Goal: Find specific page/section: Find specific page/section

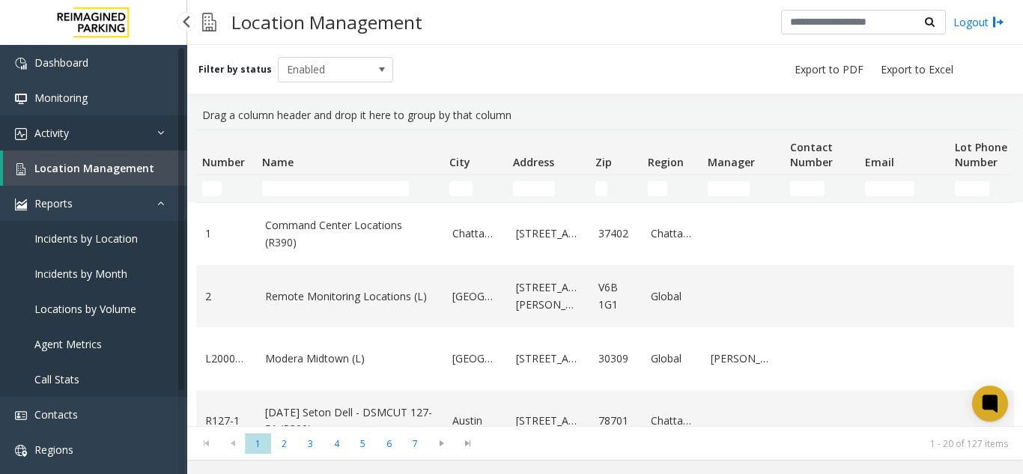
click at [137, 134] on link "Activity" at bounding box center [93, 132] width 187 height 35
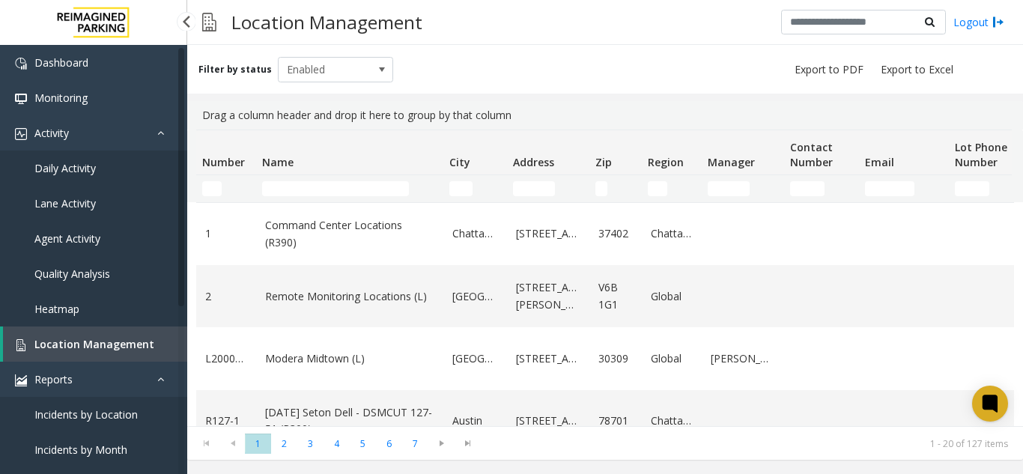
click at [124, 185] on link "Daily Activity" at bounding box center [93, 168] width 187 height 35
click at [123, 177] on link "Daily Activity" at bounding box center [93, 168] width 187 height 35
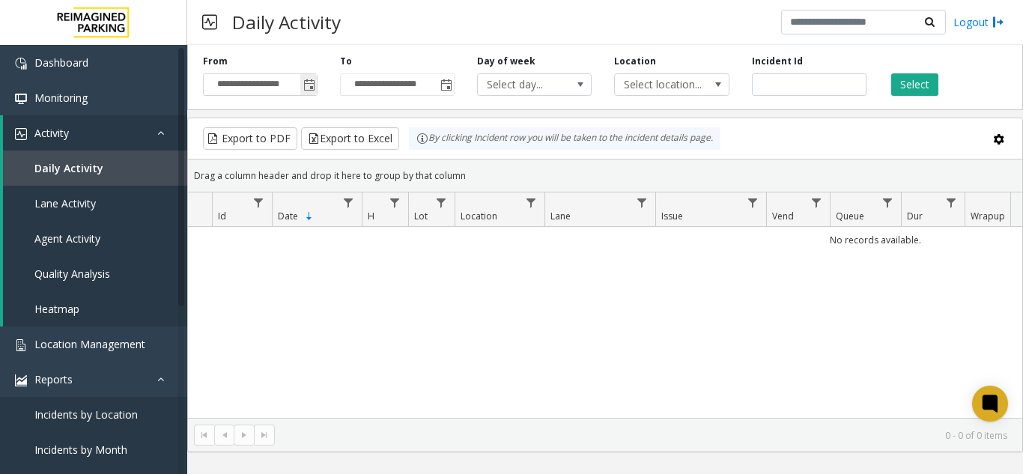
click at [306, 95] on span "Toggle popup" at bounding box center [308, 85] width 16 height 24
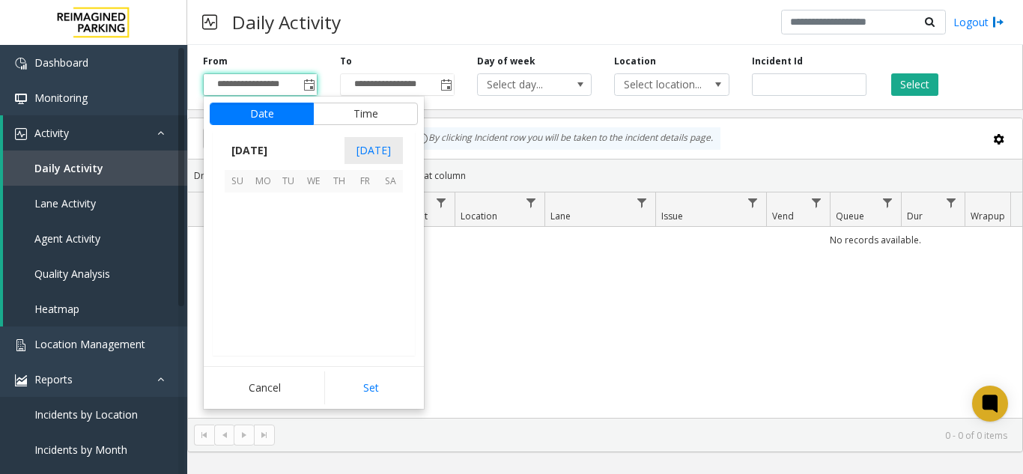
scroll to position [268823, 0]
click at [295, 204] on span "2" at bounding box center [288, 204] width 25 height 25
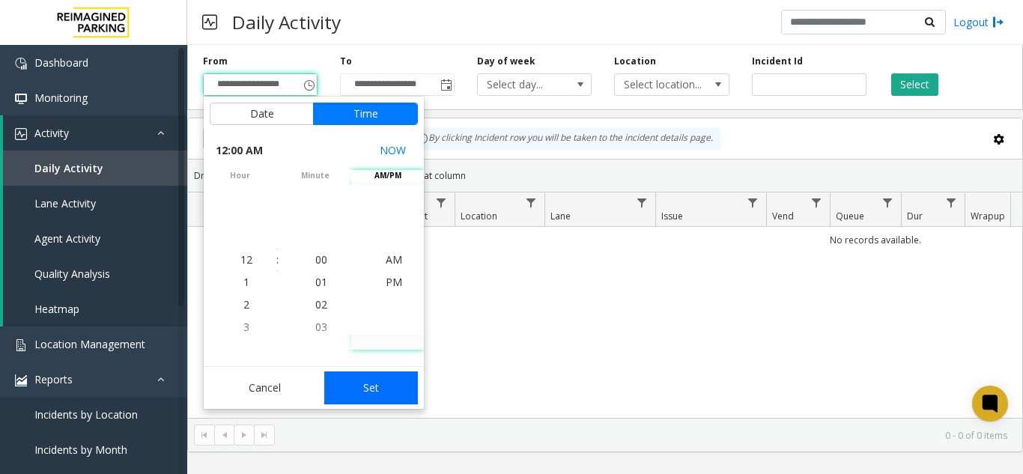
click at [374, 386] on button "Set" at bounding box center [371, 388] width 94 height 33
type input "**********"
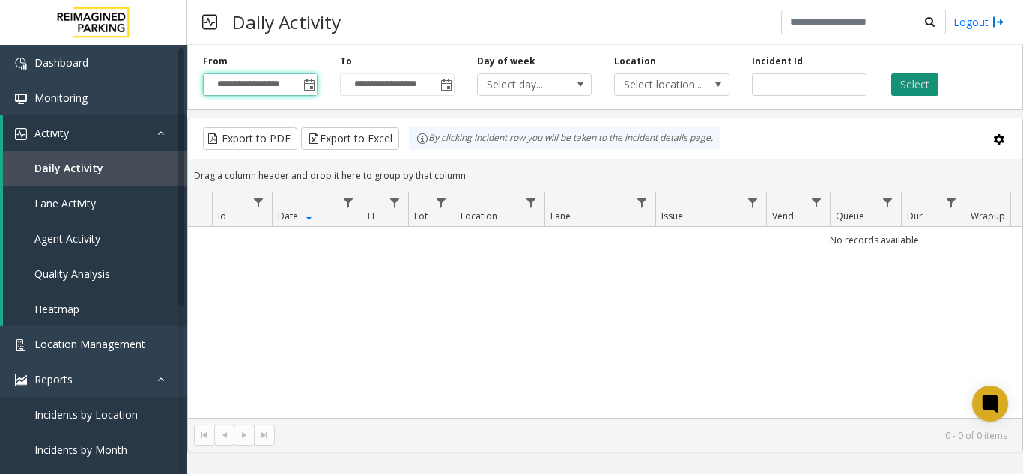
click at [913, 87] on button "Select" at bounding box center [914, 84] width 47 height 22
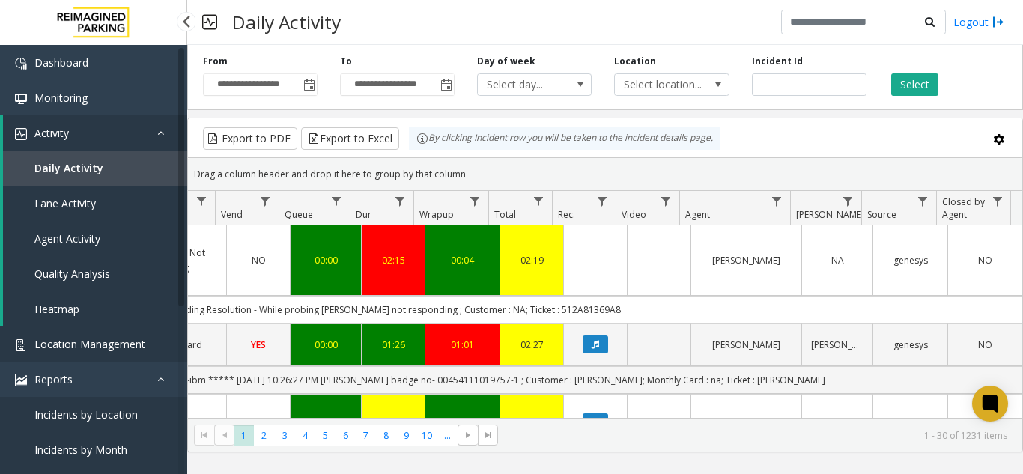
click at [127, 338] on span "Location Management" at bounding box center [89, 344] width 111 height 14
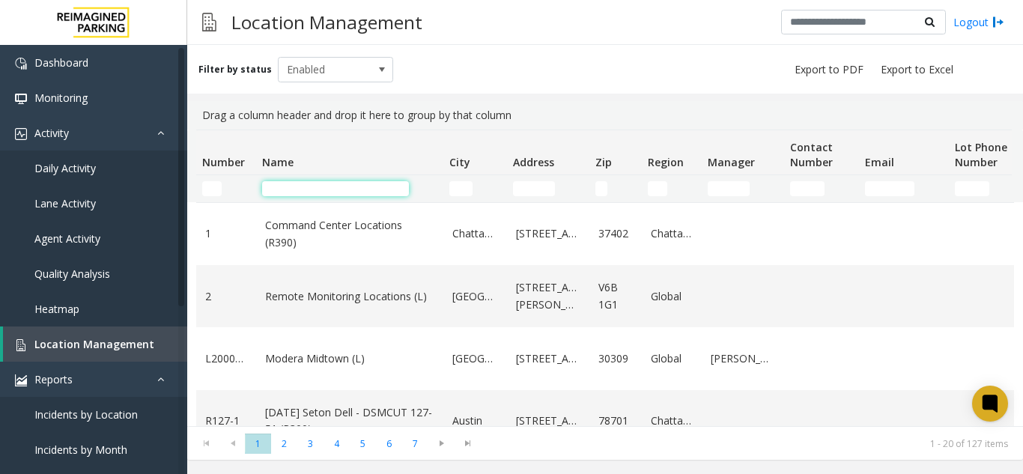
click at [327, 183] on input "Name Filter" at bounding box center [335, 188] width 147 height 15
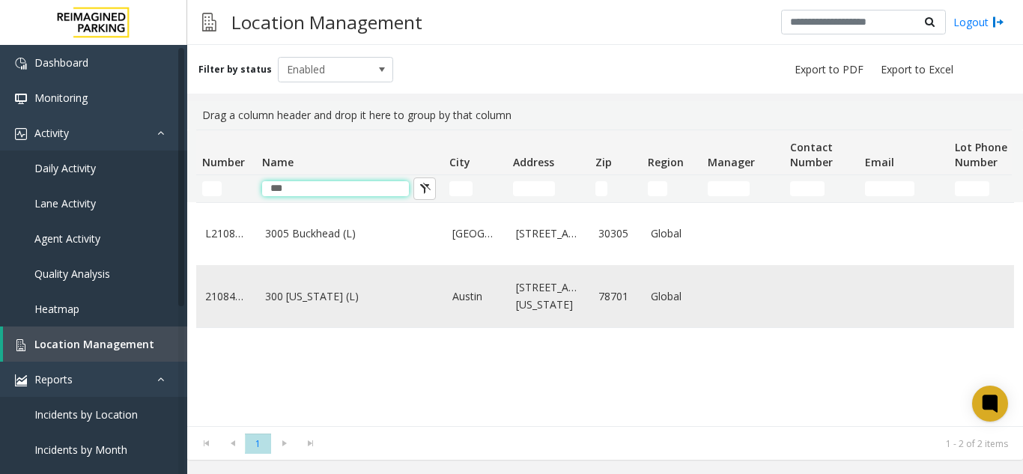
type input "***"
click at [321, 327] on td "300 Colorado (L)" at bounding box center [349, 296] width 187 height 62
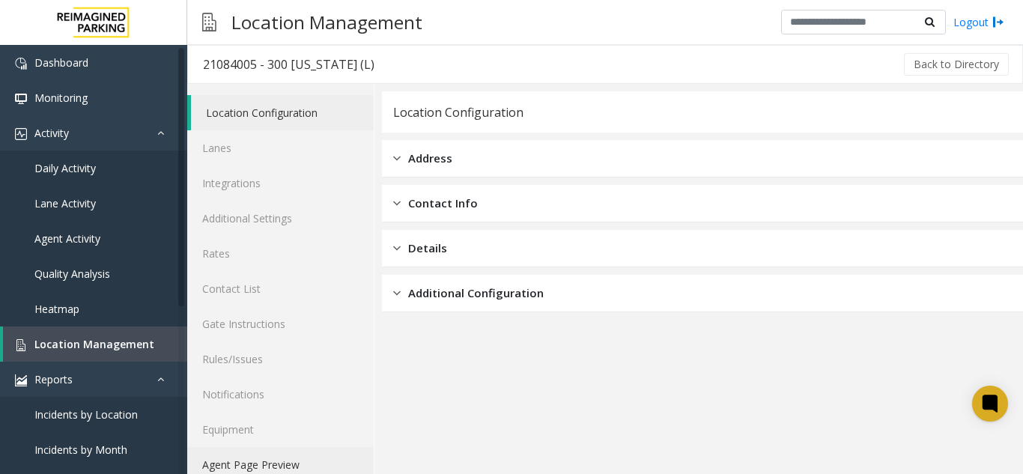
click at [277, 462] on link "Agent Page Preview" at bounding box center [280, 464] width 187 height 35
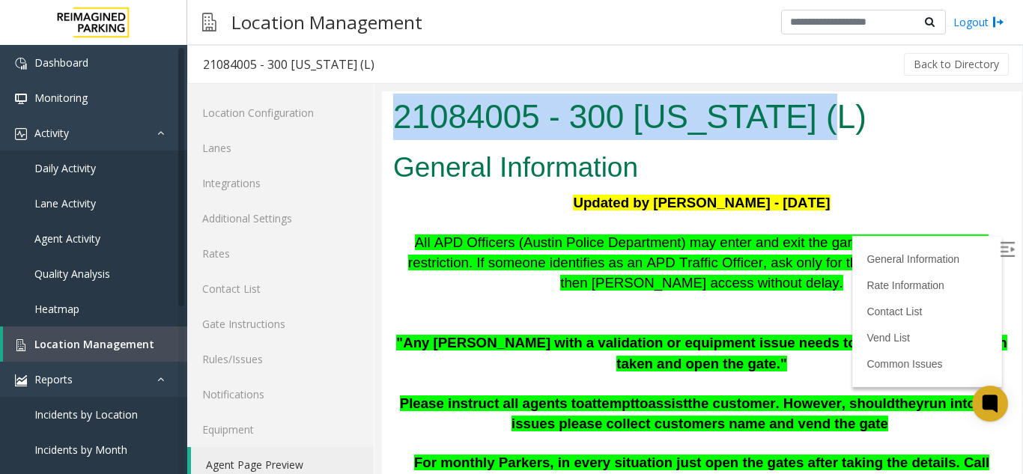
drag, startPoint x: 855, startPoint y: 122, endPoint x: 387, endPoint y: 100, distance: 468.7
click at [387, 100] on div "21084005 - 300 Colorado (L)" at bounding box center [702, 118] width 640 height 55
copy h1 "21084005 - 300 Colorado (L)"
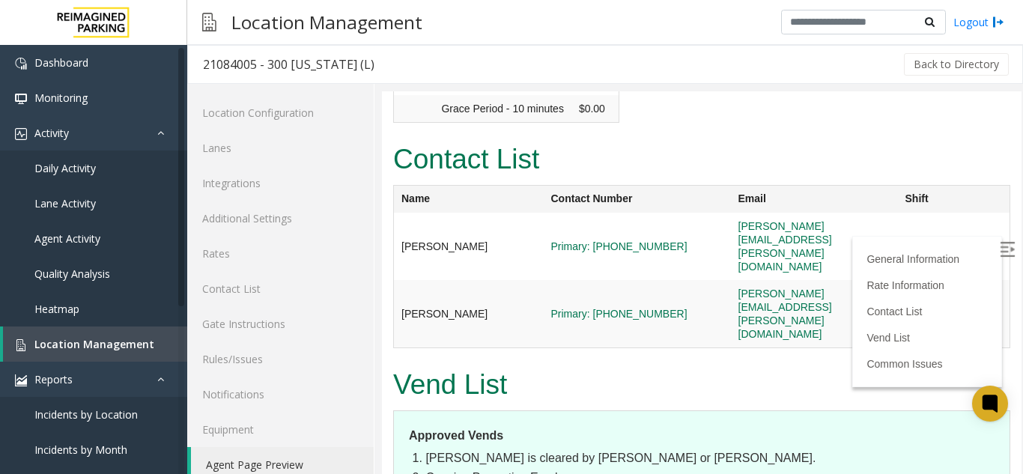
scroll to position [2022, 0]
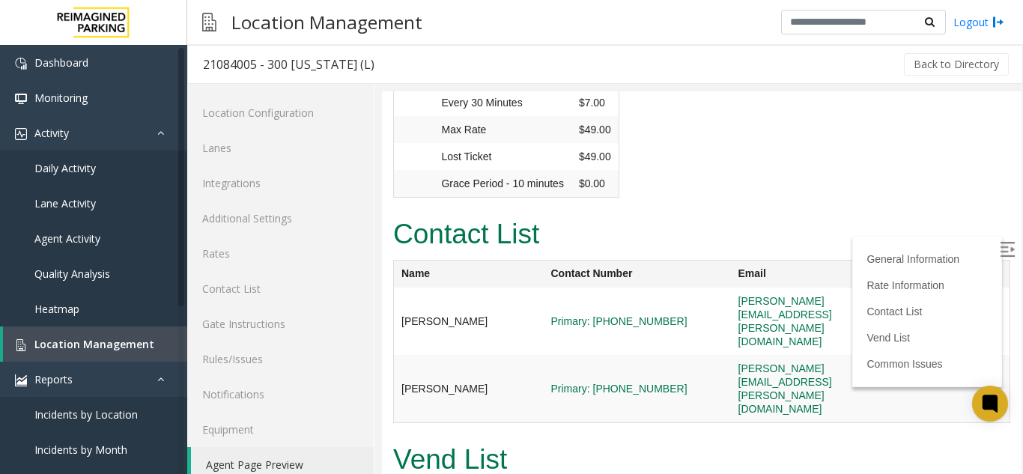
click at [1000, 252] on img at bounding box center [1007, 249] width 15 height 15
drag, startPoint x: 874, startPoint y: 227, endPoint x: 697, endPoint y: 225, distance: 176.8
click at [731, 288] on td "ken.smith@reimaginedparking.com" at bounding box center [814, 321] width 167 height 67
copy link "ken.smith@reimaginedparking.com"
drag, startPoint x: 912, startPoint y: 258, endPoint x: 682, endPoint y: 262, distance: 230.7
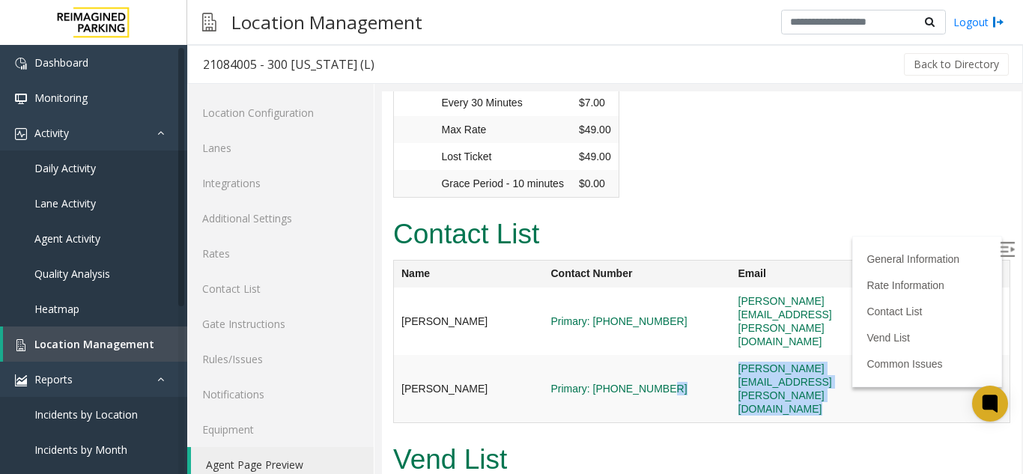
click at [682, 355] on tr "Juan Montalvo Primary: 512-298-8324 juan.montalvo@reimaginedparking.com" at bounding box center [702, 389] width 616 height 68
copy tr "juan.montalvo@reimaginedparking.com"
click at [154, 335] on link "Location Management" at bounding box center [95, 344] width 184 height 35
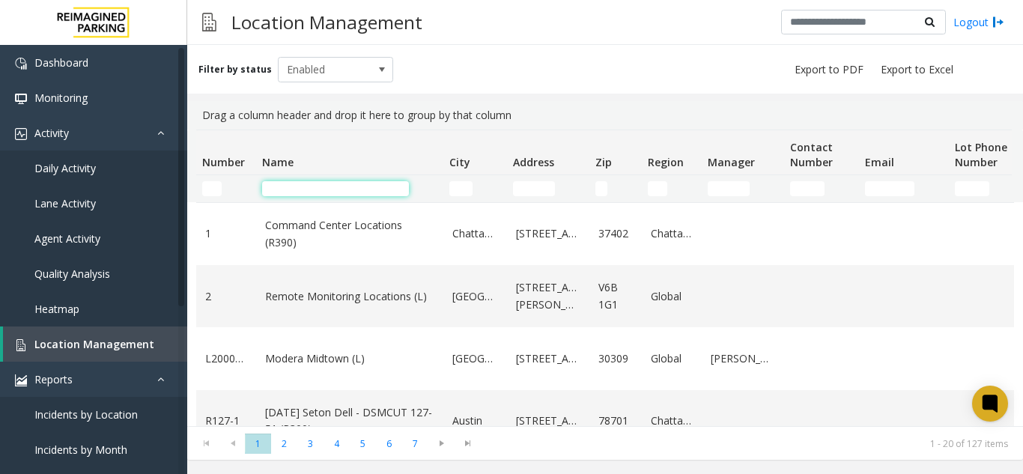
click at [293, 186] on input "Name Filter" at bounding box center [335, 188] width 147 height 15
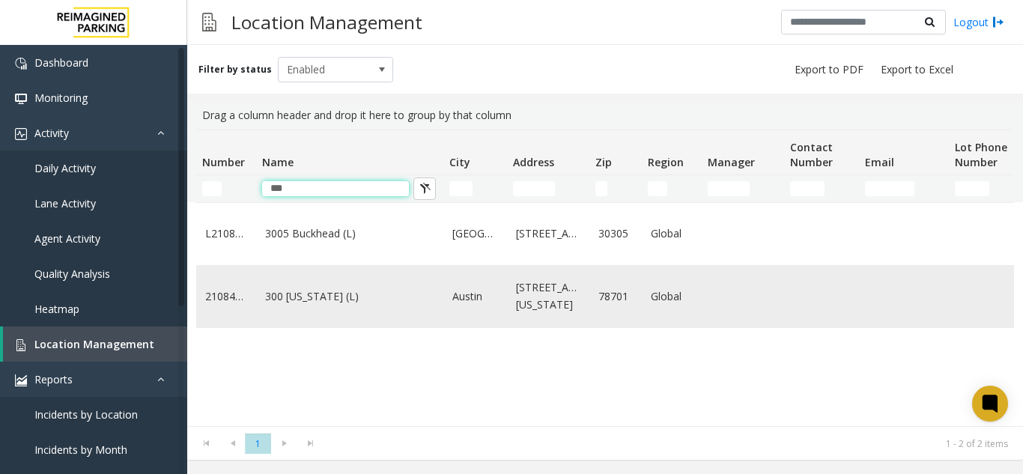
type input "***"
click at [321, 305] on link "300 Colorado (L)" at bounding box center [349, 296] width 169 height 16
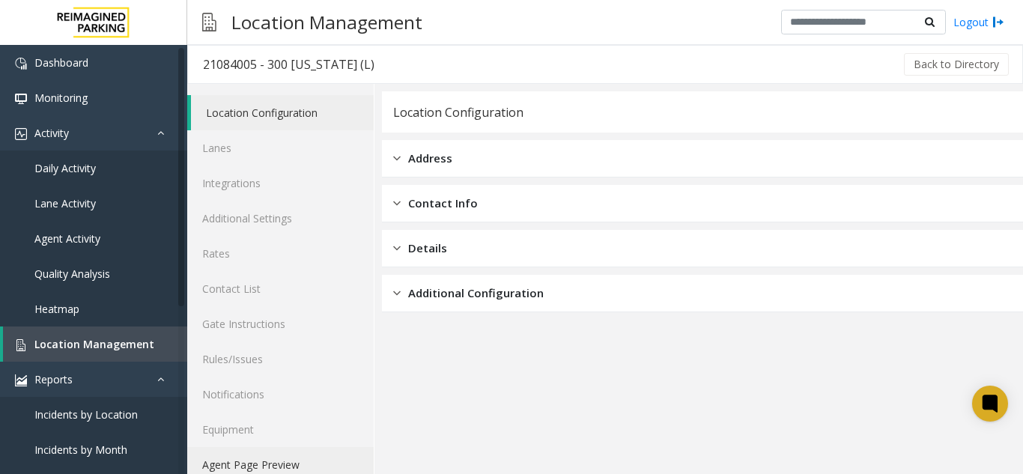
click at [257, 462] on link "Agent Page Preview" at bounding box center [280, 464] width 187 height 35
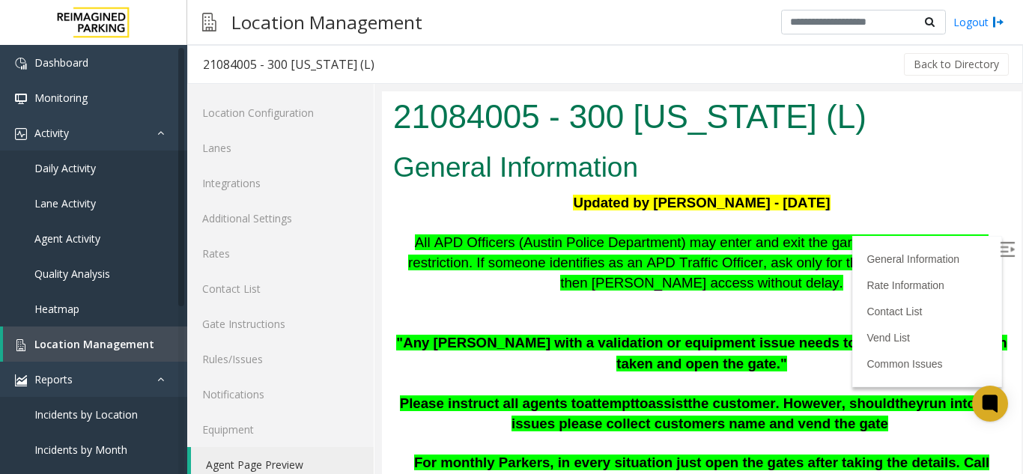
drag, startPoint x: 992, startPoint y: 246, endPoint x: 973, endPoint y: 246, distance: 19.5
click at [998, 246] on label at bounding box center [1009, 251] width 22 height 22
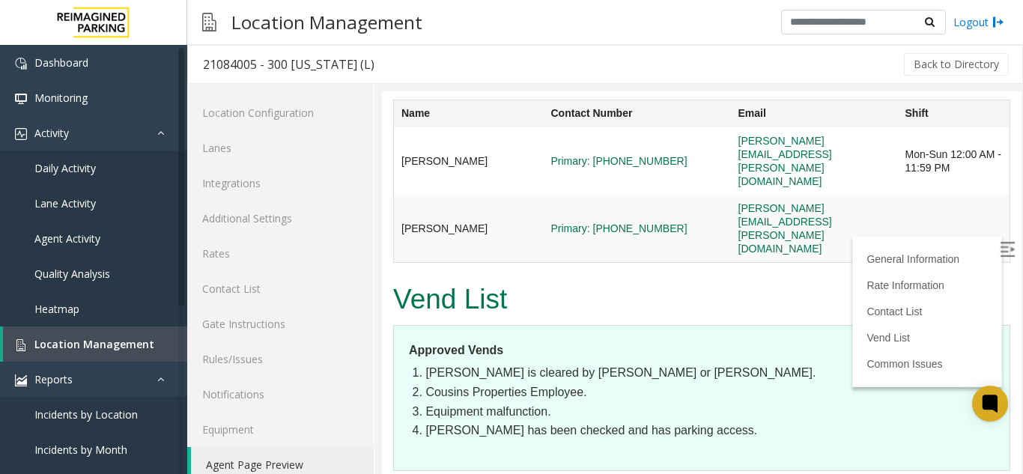
scroll to position [2097, 0]
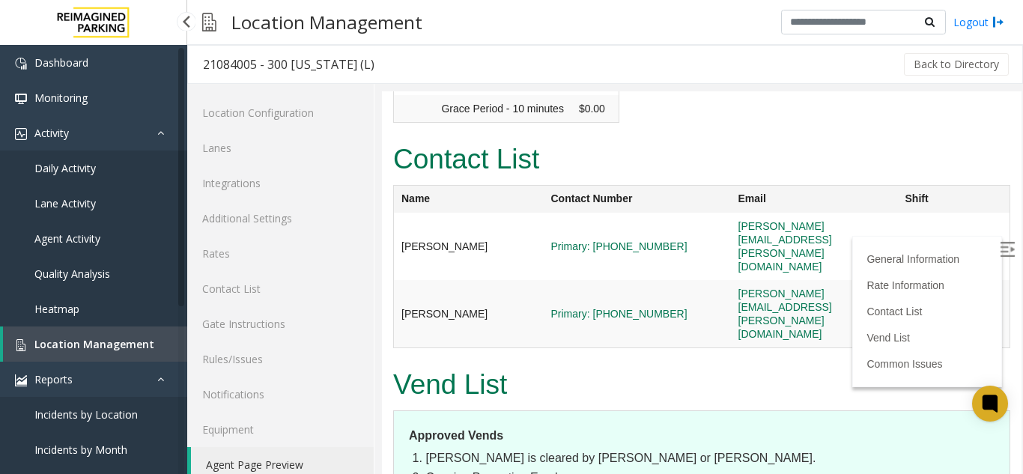
click at [117, 349] on span "Location Management" at bounding box center [94, 344] width 120 height 14
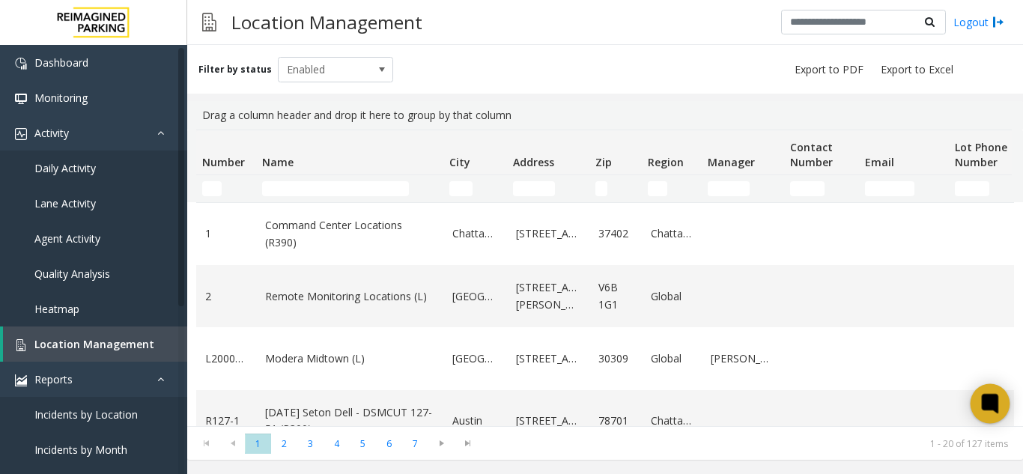
click at [1003, 412] on div at bounding box center [991, 404] width 40 height 40
click at [382, 98] on div "Filter by status Enabled Drag a column header and drop it here to group by that…" at bounding box center [605, 252] width 836 height 415
click at [143, 166] on link "Daily Activity" at bounding box center [93, 168] width 187 height 35
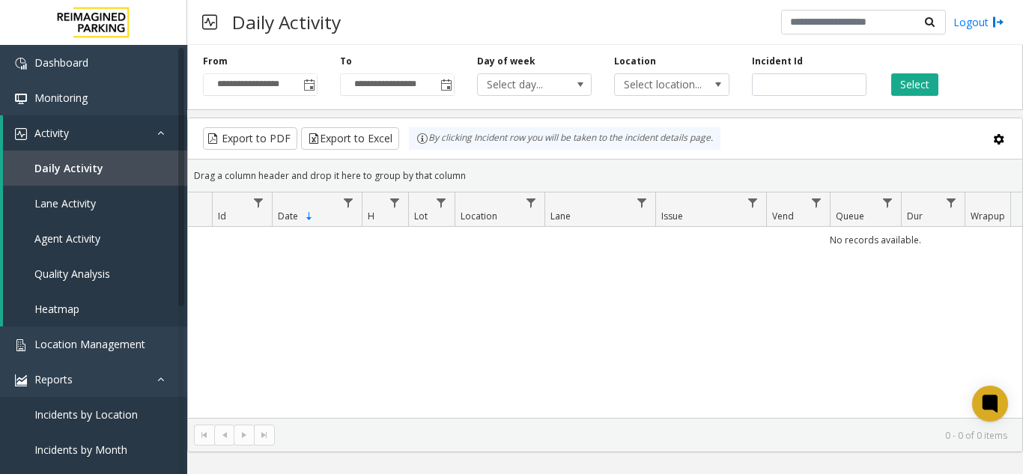
click at [311, 84] on span "Toggle popup" at bounding box center [309, 85] width 12 height 12
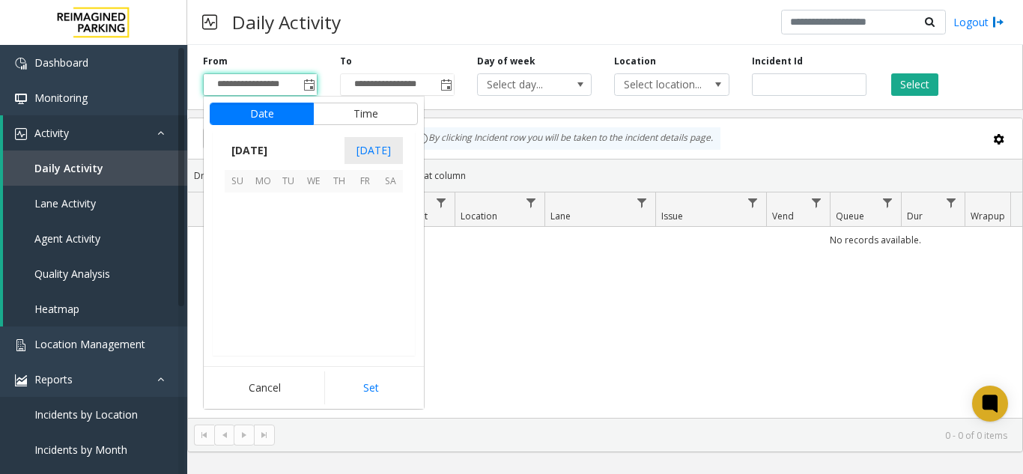
scroll to position [268823, 0]
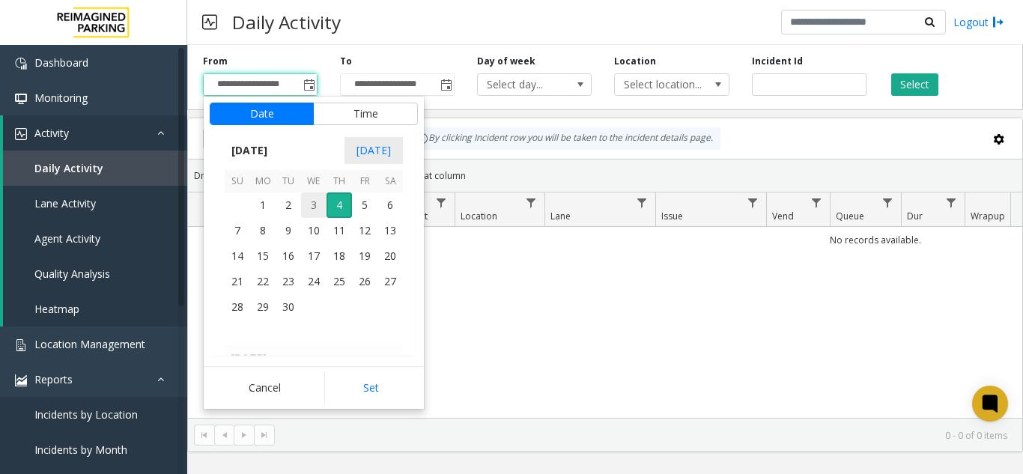
click at [312, 205] on span "3" at bounding box center [313, 204] width 25 height 25
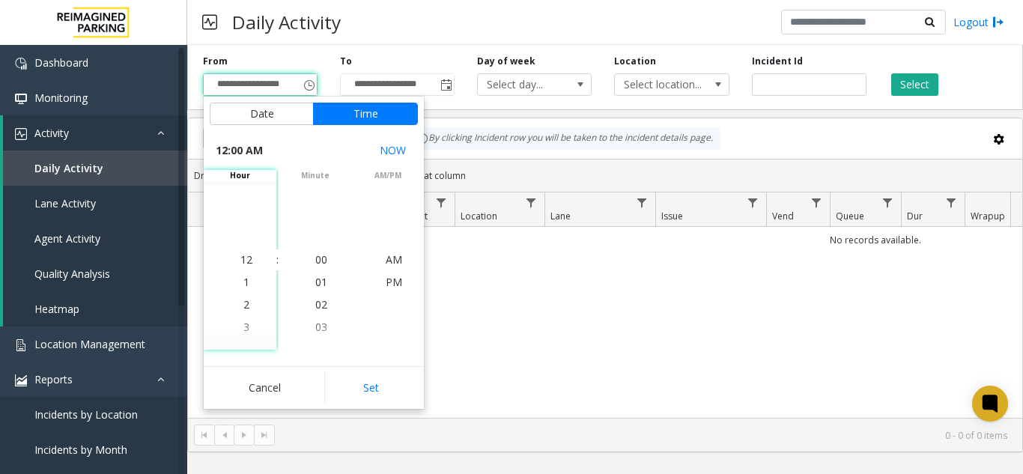
click at [373, 393] on button "Set" at bounding box center [371, 388] width 94 height 33
type input "**********"
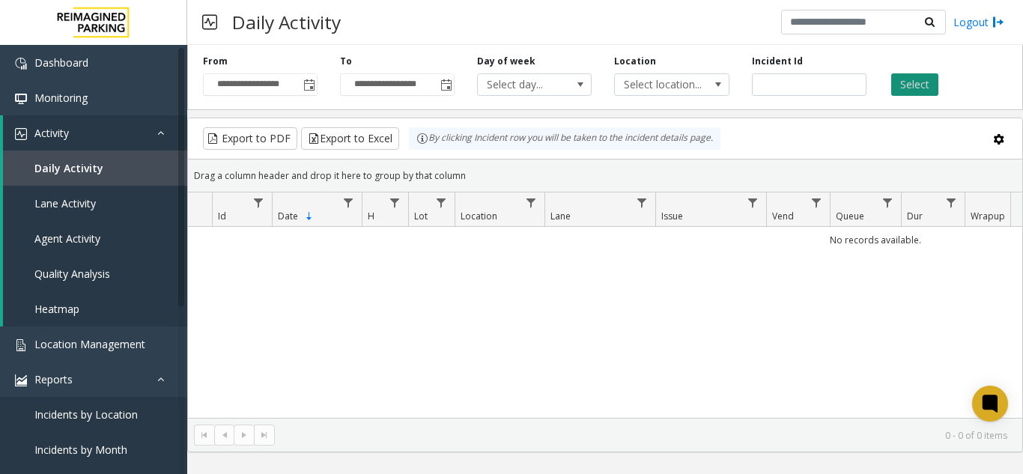
click at [915, 87] on button "Select" at bounding box center [914, 84] width 47 height 22
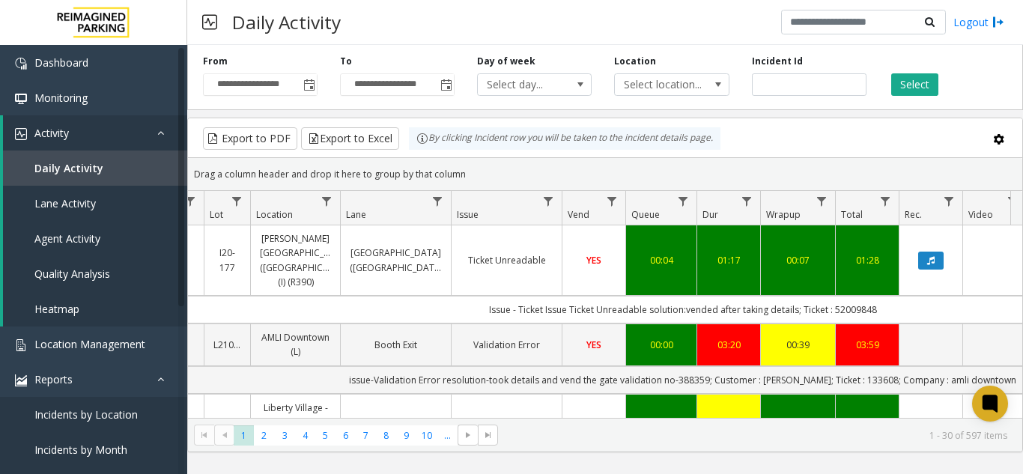
scroll to position [0, 387]
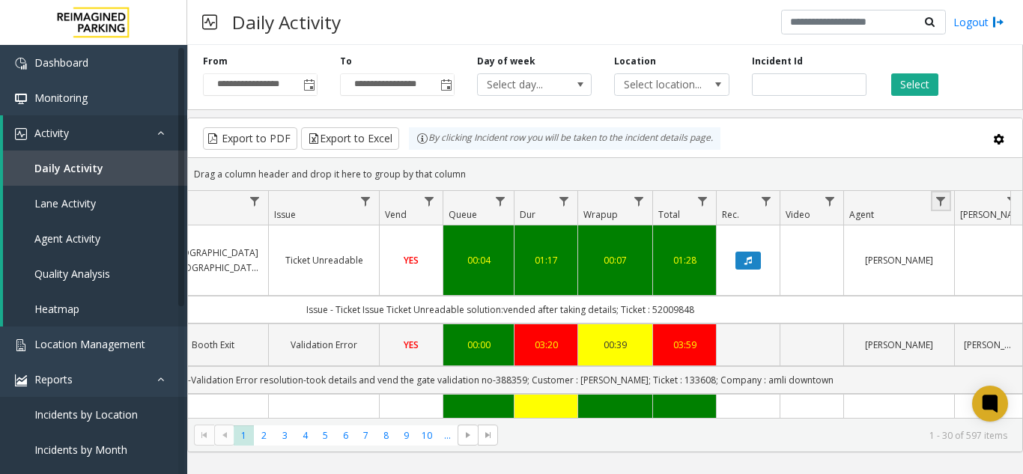
click at [947, 204] on link "Data table" at bounding box center [941, 201] width 20 height 20
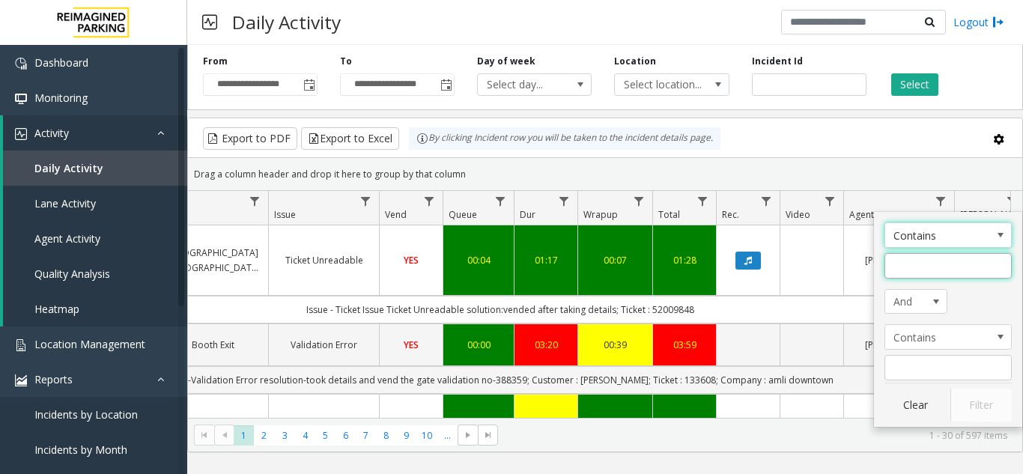
click at [952, 261] on input "Agent Filter" at bounding box center [948, 265] width 127 height 25
type input "******"
click button "Filter" at bounding box center [980, 405] width 61 height 33
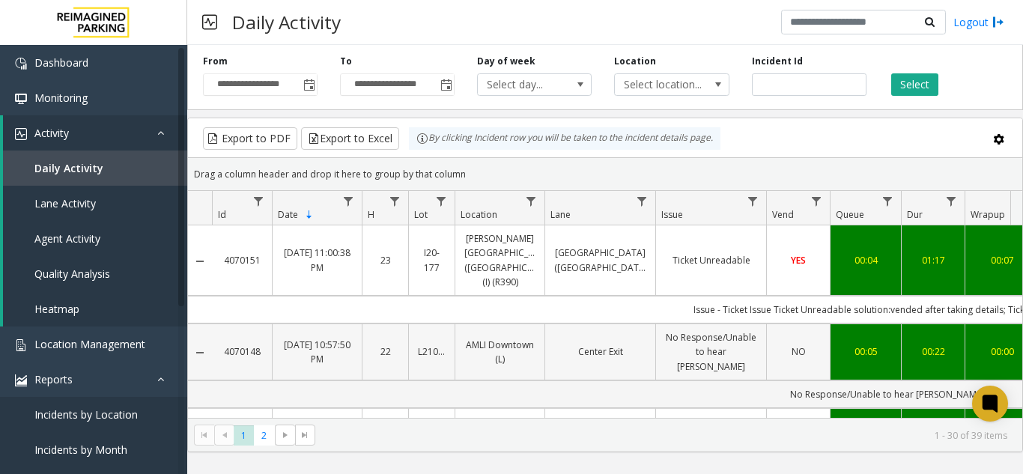
drag, startPoint x: 264, startPoint y: 336, endPoint x: 223, endPoint y: 336, distance: 41.2
click at [223, 336] on td "4070148" at bounding box center [242, 352] width 60 height 57
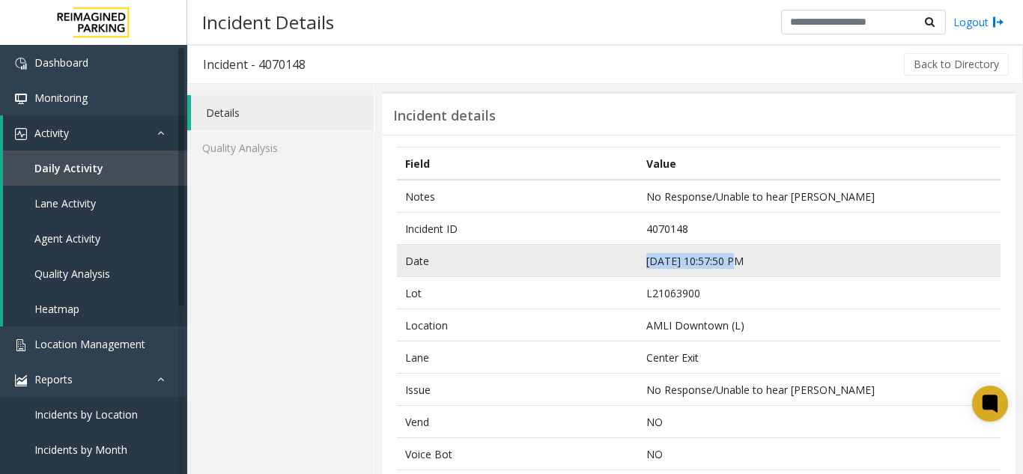
drag, startPoint x: 768, startPoint y: 257, endPoint x: 607, endPoint y: 266, distance: 162.0
click at [607, 266] on tr "Date Sep 3 10:57:50 PM" at bounding box center [699, 261] width 604 height 32
copy tr "Sep 3 10:57:50 PM"
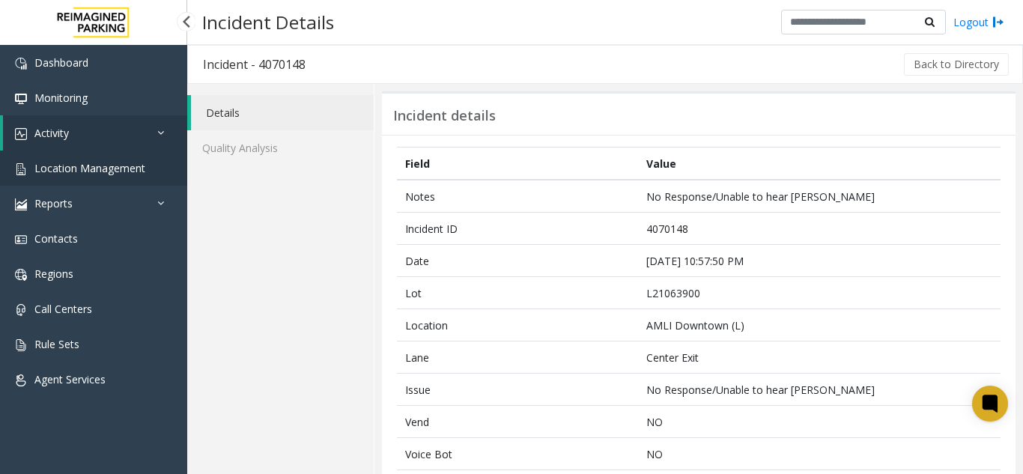
click at [127, 172] on span "Location Management" at bounding box center [89, 168] width 111 height 14
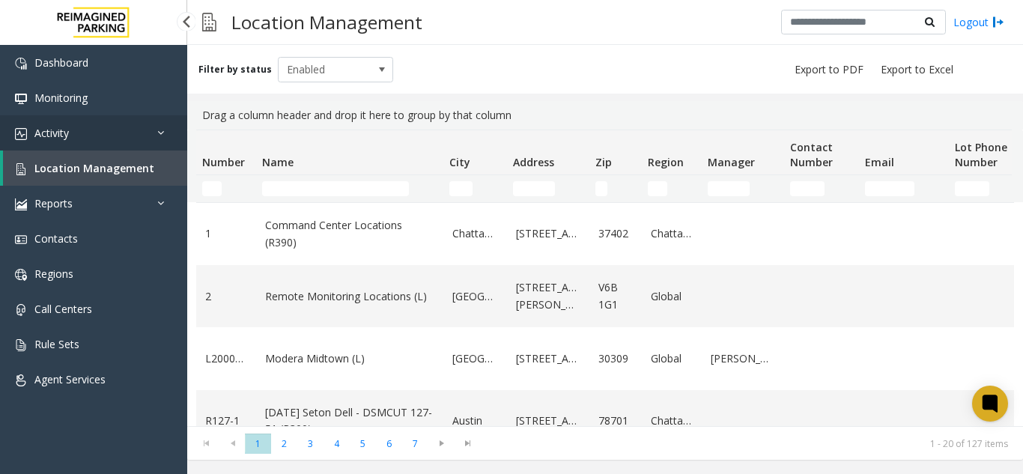
click at [140, 144] on link "Activity" at bounding box center [93, 132] width 187 height 35
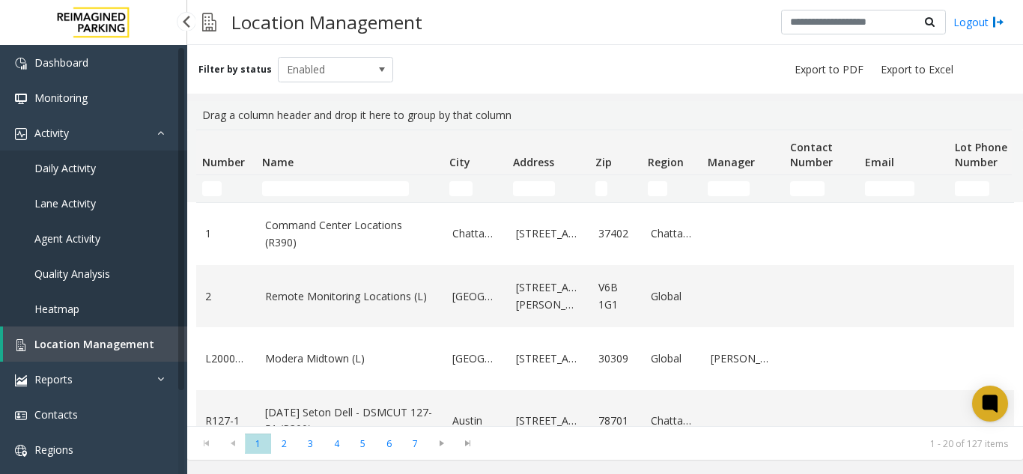
click at [105, 356] on link "Location Management" at bounding box center [95, 344] width 184 height 35
click at [107, 353] on link "Location Management" at bounding box center [95, 344] width 184 height 35
click at [110, 351] on span "Location Management" at bounding box center [94, 344] width 120 height 14
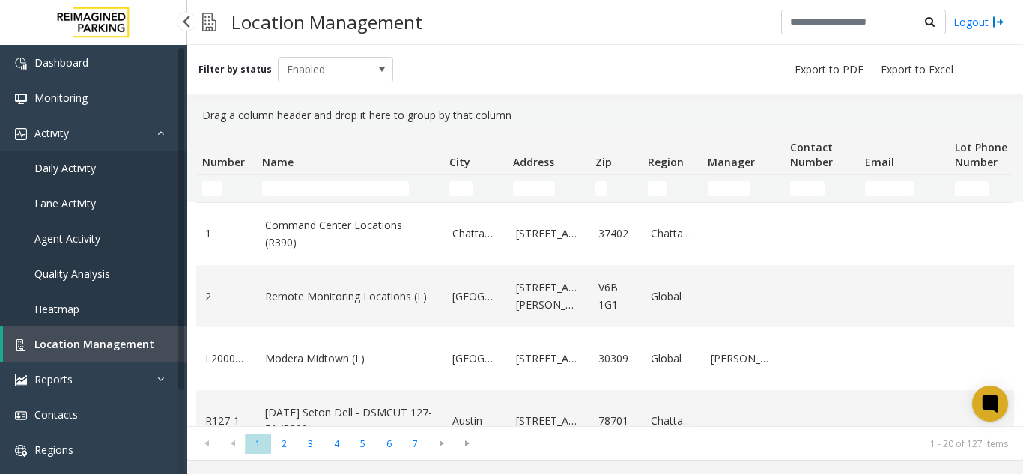
click at [138, 342] on span "Location Management" at bounding box center [94, 344] width 120 height 14
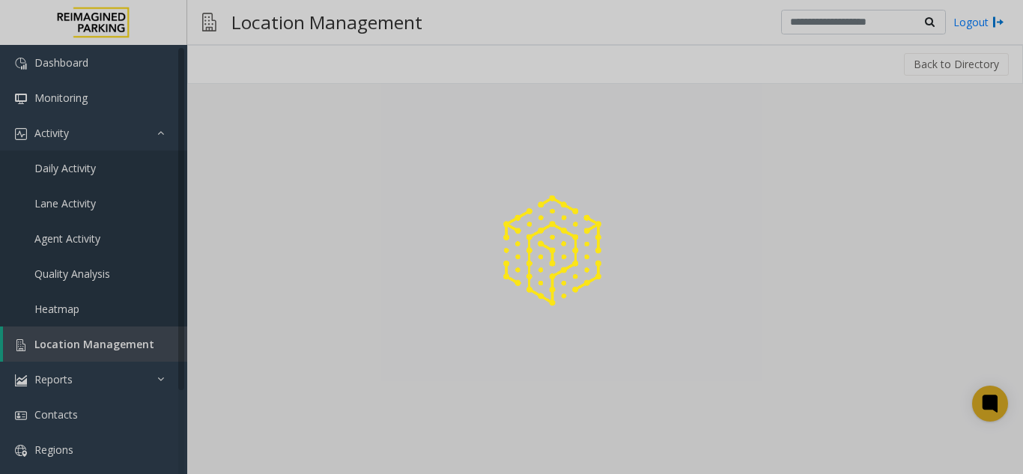
click at [144, 330] on div at bounding box center [511, 237] width 1023 height 474
click at [123, 345] on div at bounding box center [511, 237] width 1023 height 474
click at [123, 342] on div at bounding box center [511, 237] width 1023 height 474
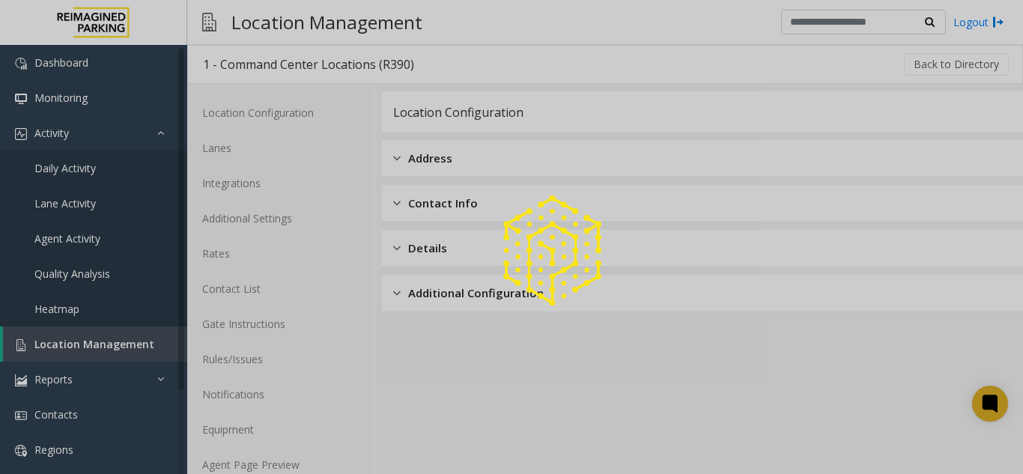
click at [123, 342] on div at bounding box center [511, 237] width 1023 height 474
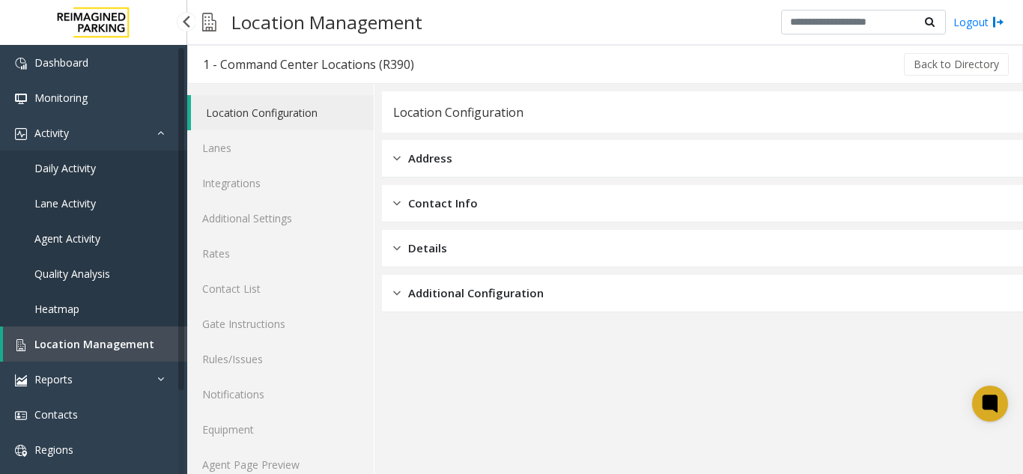
click at [123, 342] on span "Location Management" at bounding box center [94, 344] width 120 height 14
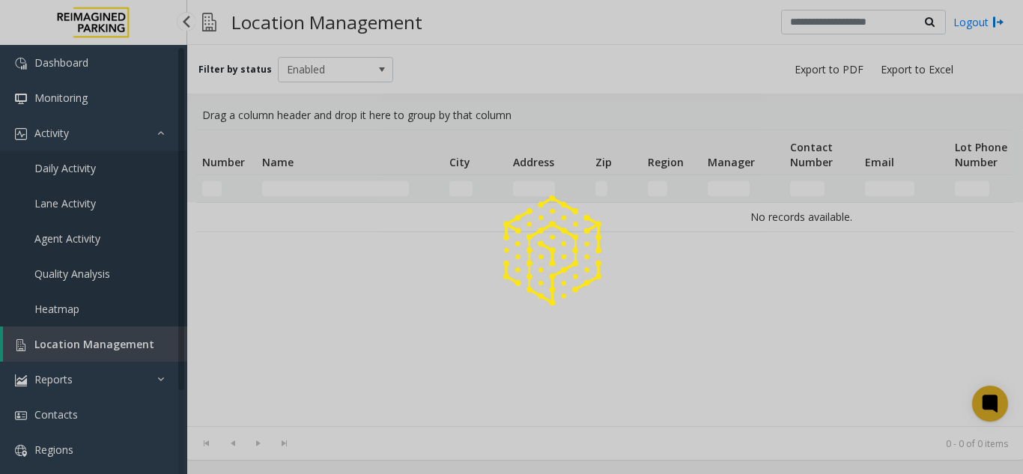
click at [123, 342] on div at bounding box center [511, 237] width 1023 height 474
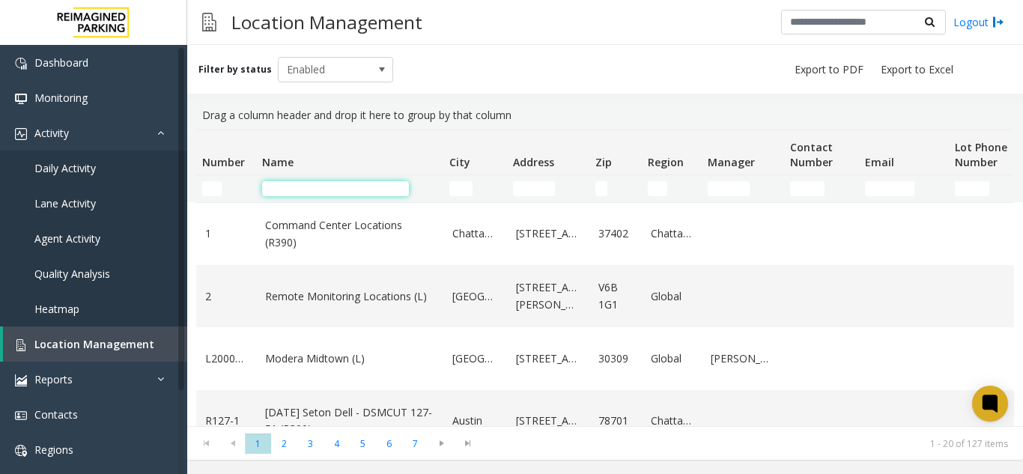
click at [300, 190] on input "Name Filter" at bounding box center [335, 188] width 147 height 15
type input "*******"
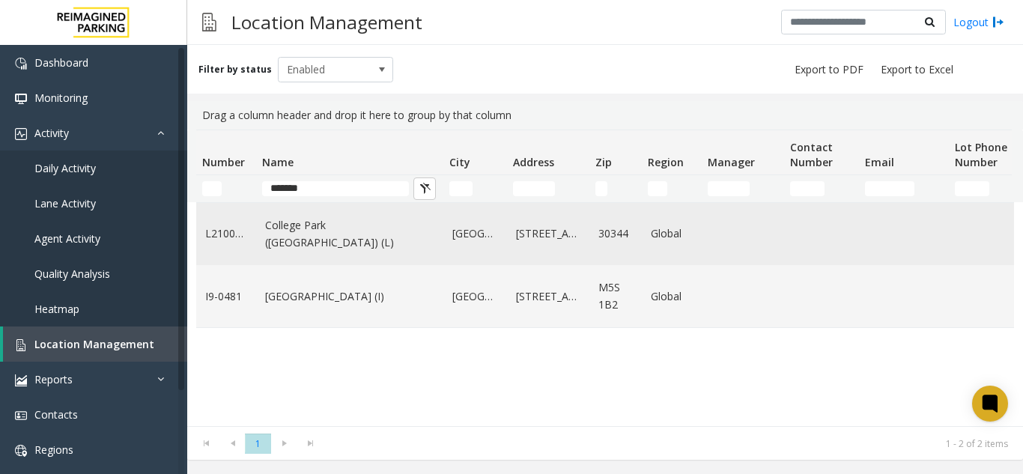
click at [320, 242] on link "College Park (AT&T Parking) (L)" at bounding box center [349, 234] width 169 height 34
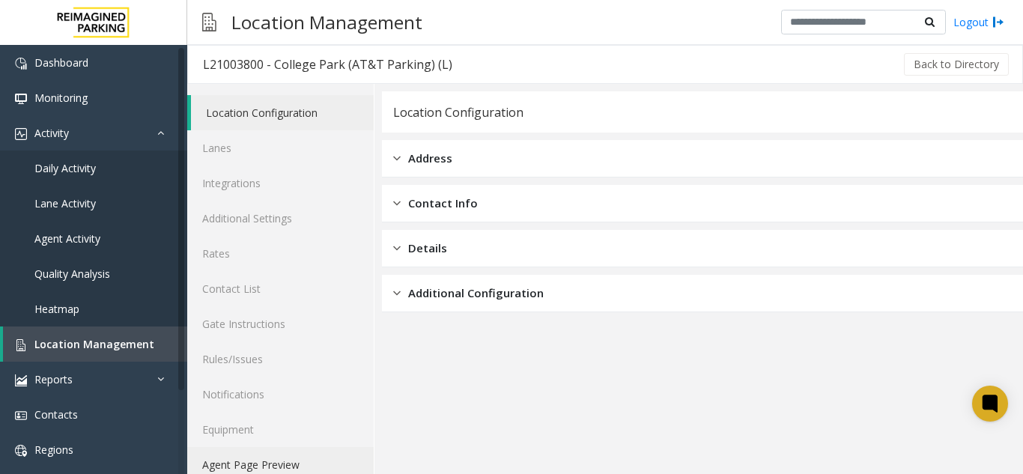
click at [279, 459] on link "Agent Page Preview" at bounding box center [280, 464] width 187 height 35
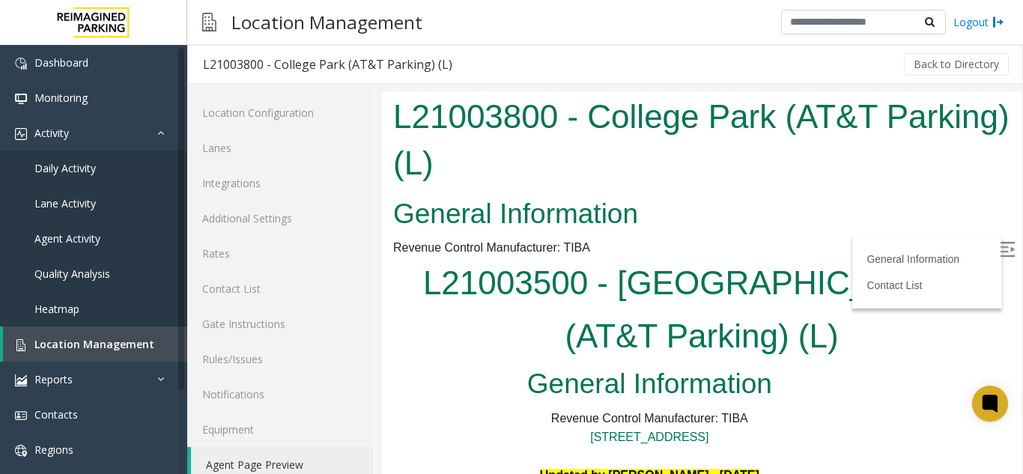
scroll to position [524, 0]
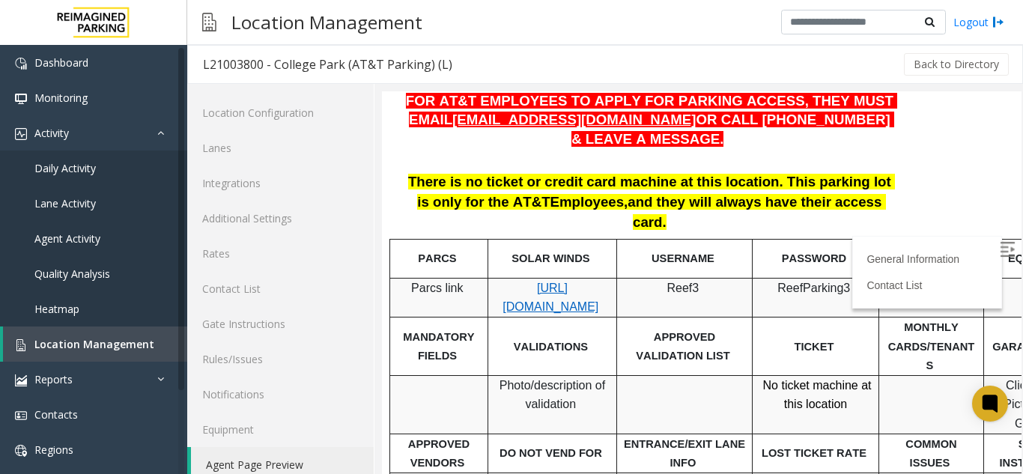
click at [568, 279] on p "https://attatl-web.sp.tibaparking.net/" at bounding box center [553, 298] width 118 height 38
click at [544, 282] on span "https://attatl-web.sp.tibaparking.net/" at bounding box center [551, 298] width 96 height 32
drag, startPoint x: 671, startPoint y: 226, endPoint x: 753, endPoint y: 226, distance: 81.6
click at [753, 278] on td "Reef3" at bounding box center [685, 297] width 136 height 39
click at [126, 348] on span "Location Management" at bounding box center [94, 344] width 120 height 14
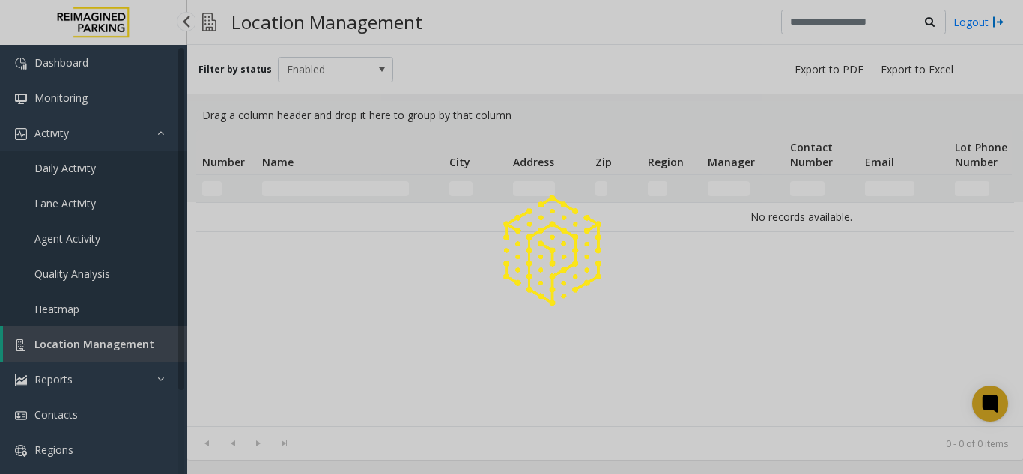
drag, startPoint x: 126, startPoint y: 348, endPoint x: 316, endPoint y: 40, distance: 362.5
click at [139, 328] on div at bounding box center [511, 237] width 1023 height 474
